Goal: Complete application form

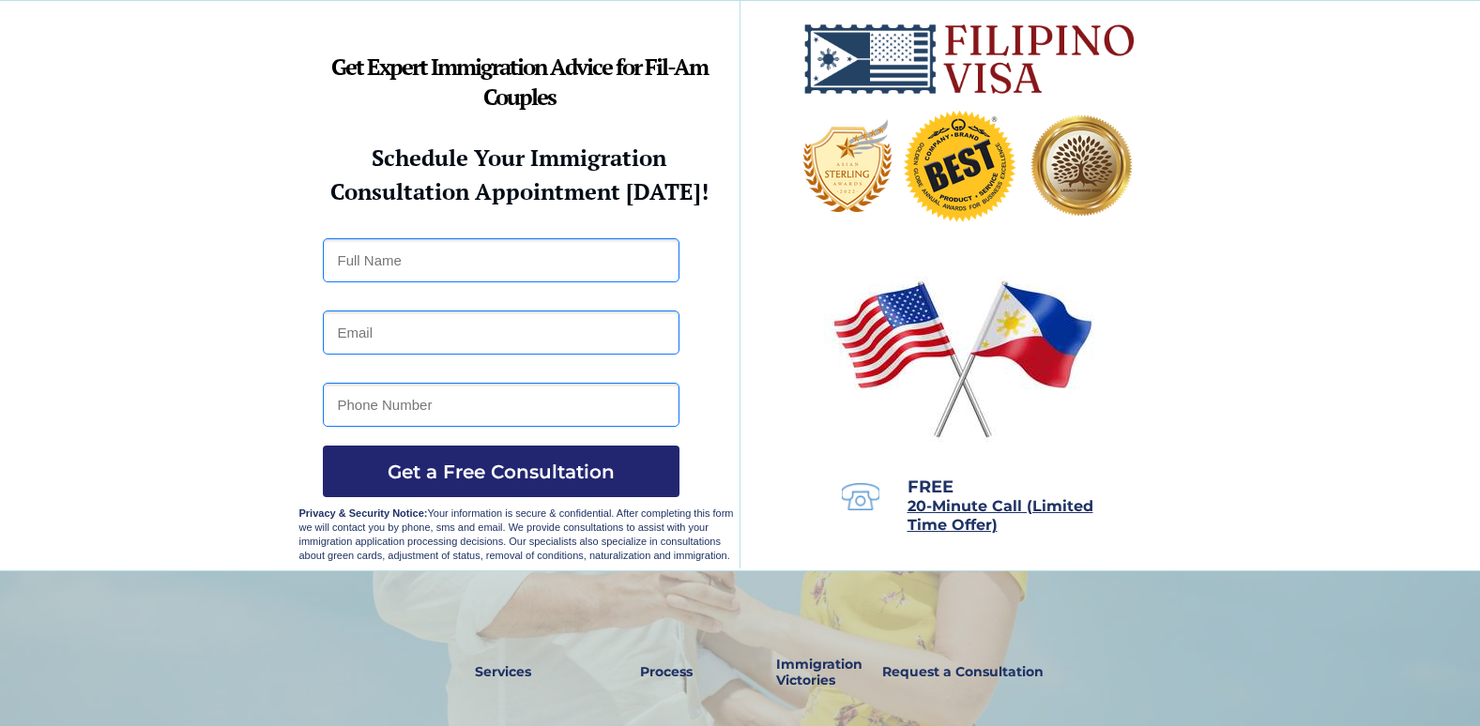
click at [438, 262] on input "text" at bounding box center [501, 260] width 357 height 44
type input "[PERSON_NAME].[PERSON_NAME]"
type input "[PERSON_NAME][EMAIL_ADDRESS][PERSON_NAME][DOMAIN_NAME]"
drag, startPoint x: 450, startPoint y: 398, endPoint x: -4, endPoint y: 320, distance: 460.8
click at [0, 320] on html "Success Starts with Our Expert Immigration Consultants Specializing in K1 and C…" at bounding box center [740, 363] width 1480 height 726
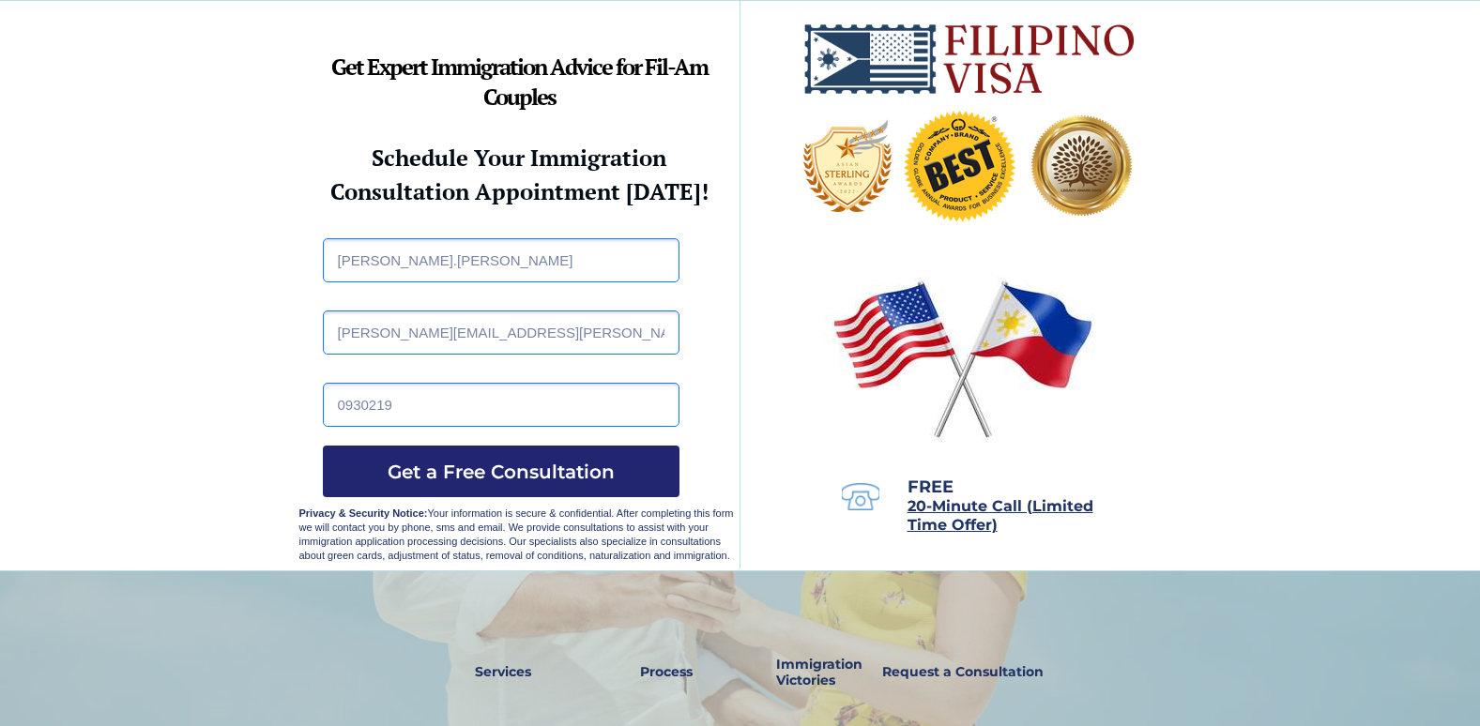
click at [474, 403] on input "0930219" at bounding box center [501, 405] width 357 height 44
type input "09302196274"
drag, startPoint x: 594, startPoint y: 330, endPoint x: 335, endPoint y: 341, distance: 259.2
click at [327, 346] on input "[PERSON_NAME][EMAIL_ADDRESS][PERSON_NAME][DOMAIN_NAME]" at bounding box center [501, 333] width 357 height 44
type input "[EMAIL_ADDRESS][DOMAIN_NAME]"
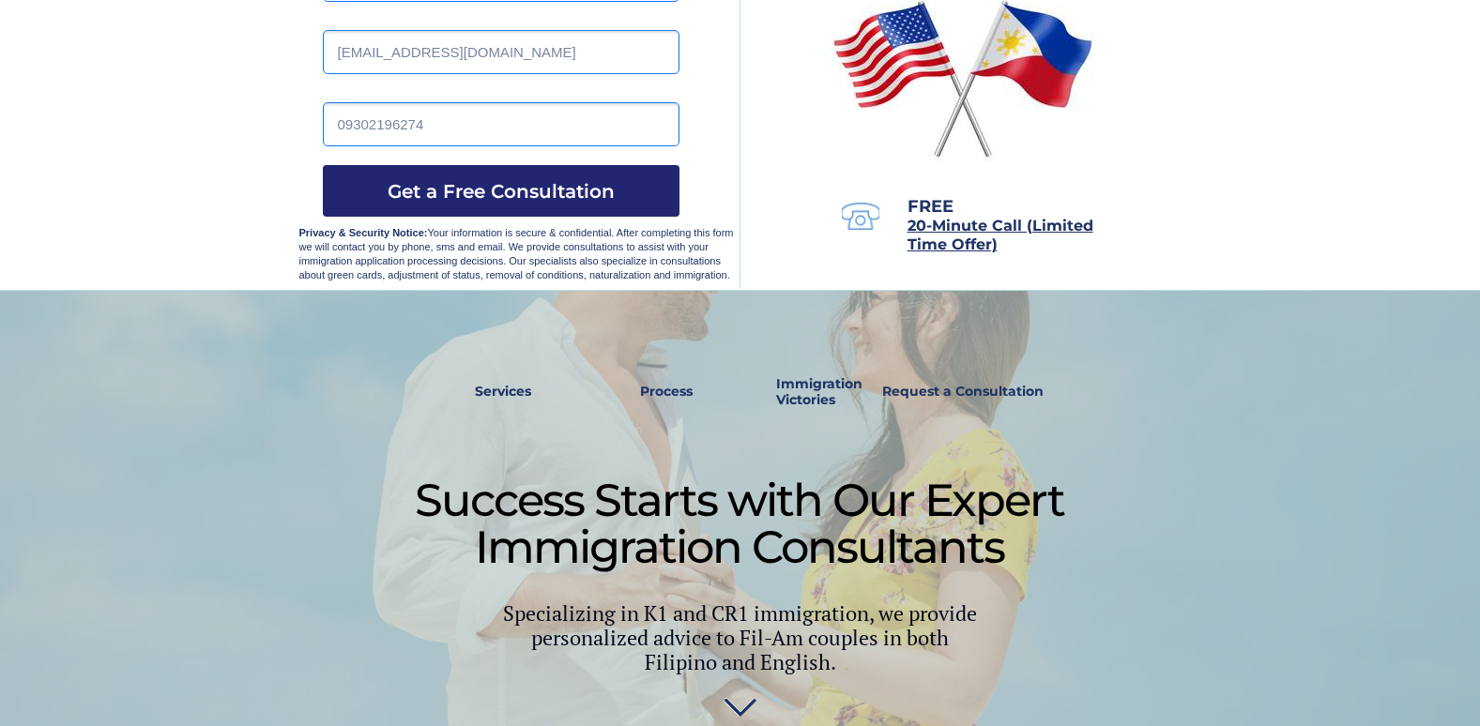
scroll to position [282, 0]
click at [513, 205] on button "Get a Free Consultation" at bounding box center [501, 190] width 357 height 52
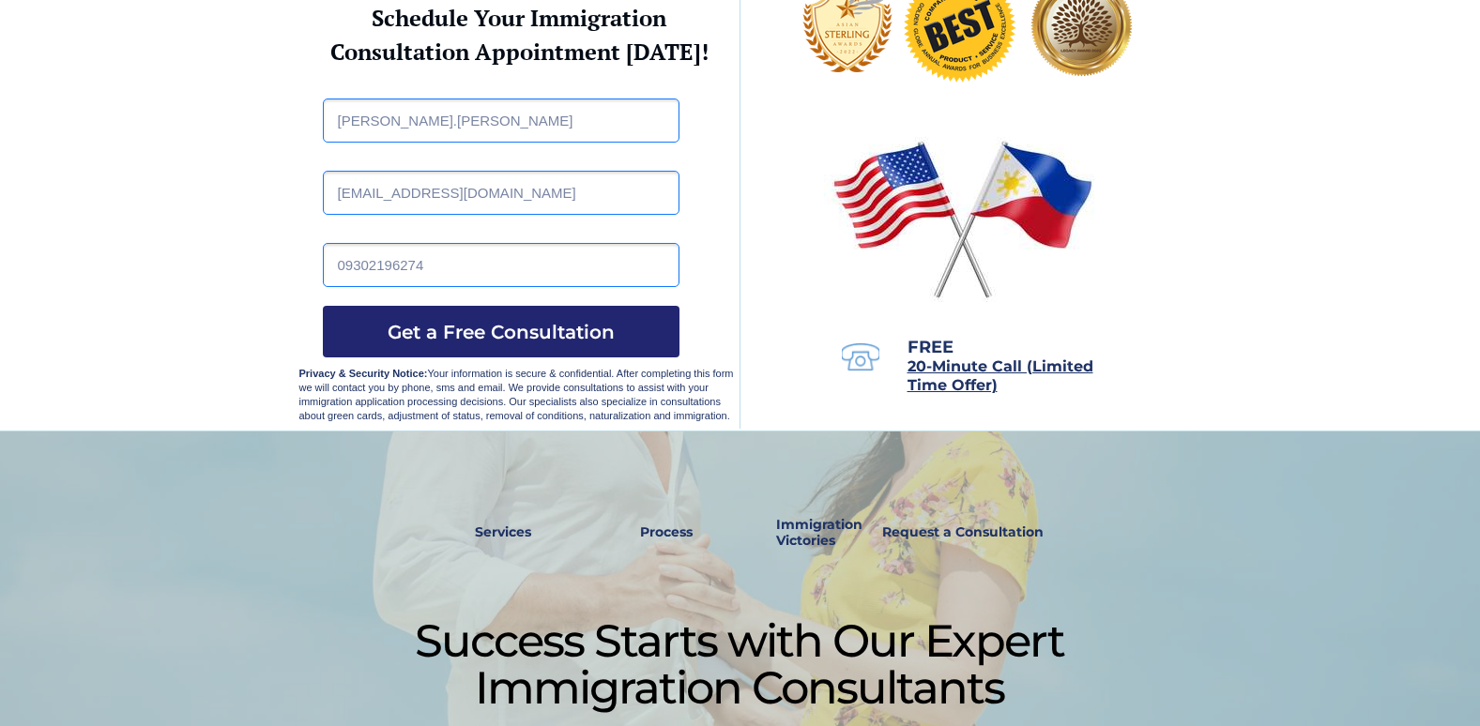
scroll to position [0, 0]
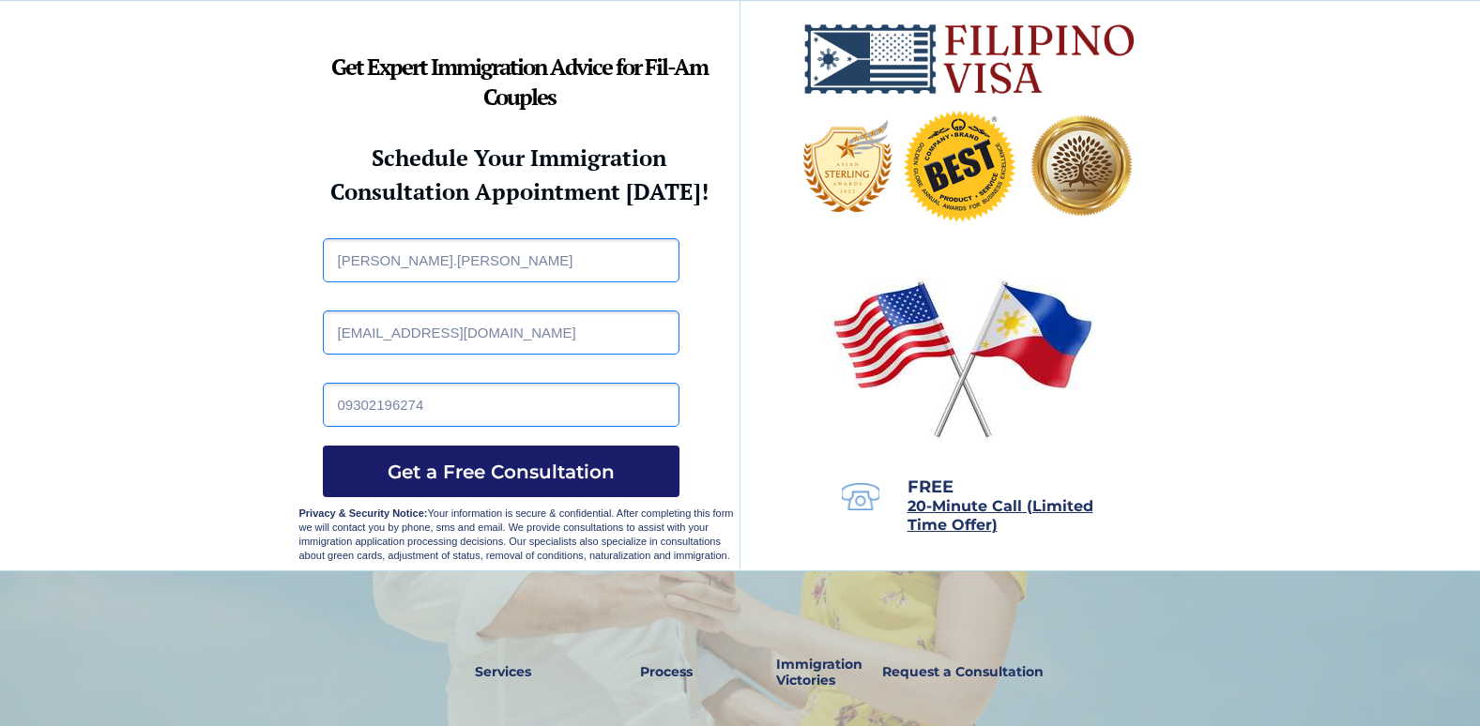
click at [537, 476] on span "Get a Free Consultation" at bounding box center [501, 472] width 357 height 23
